Goal: Find contact information: Find contact information

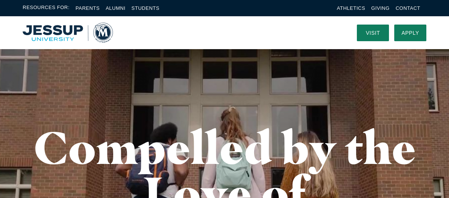
scroll to position [16, 0]
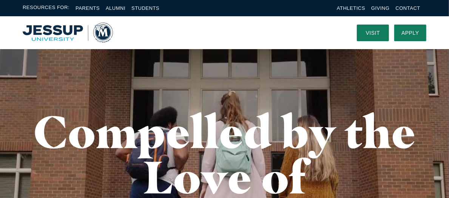
click at [116, 11] on li "Alumni" at bounding box center [116, 8] width 20 height 9
click at [115, 9] on link "Alumni" at bounding box center [116, 8] width 20 height 6
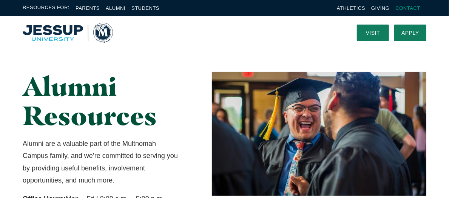
click at [410, 9] on link "Contact" at bounding box center [408, 8] width 25 height 6
click at [60, 38] on img "Home" at bounding box center [68, 33] width 90 height 20
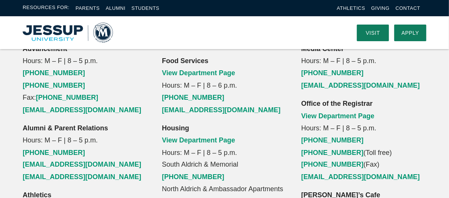
scroll to position [603, 0]
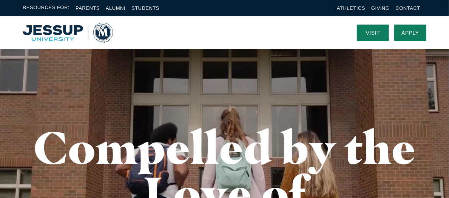
click at [106, 32] on img "Home" at bounding box center [68, 33] width 90 height 20
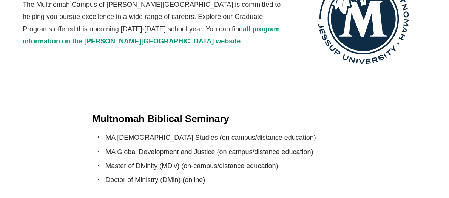
scroll to position [1515, 0]
